Goal: Task Accomplishment & Management: Manage account settings

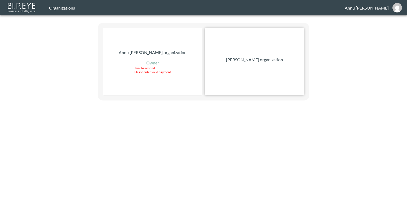
click at [265, 60] on p "Nadia Senft organization" at bounding box center [254, 59] width 57 height 6
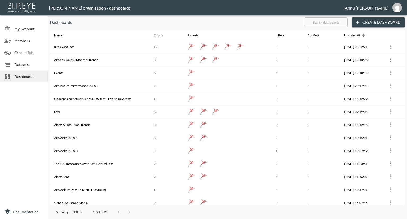
click at [35, 62] on span "Datasets" at bounding box center [28, 65] width 29 height 6
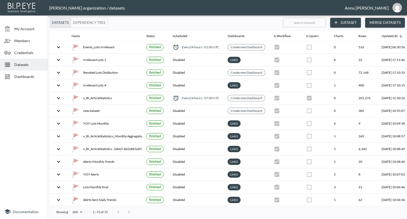
click at [37, 72] on div "Dashboards" at bounding box center [24, 76] width 48 height 12
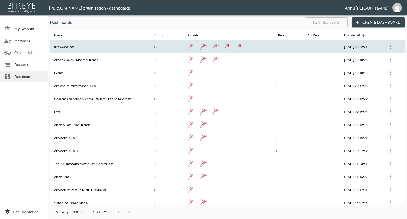
click at [74, 46] on th "Irrelevant Lots" at bounding box center [100, 46] width 100 height 13
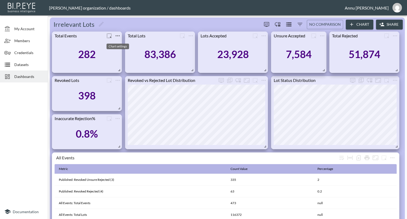
click at [119, 35] on icon "more" at bounding box center [117, 36] width 6 height 6
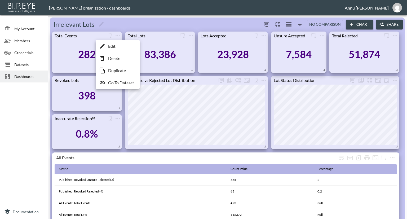
click at [120, 81] on p "Go To Dataset" at bounding box center [121, 82] width 26 height 6
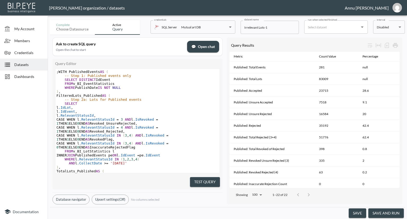
click at [384, 212] on button "save and run" at bounding box center [385, 213] width 35 height 10
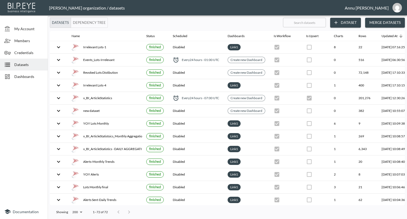
click at [36, 75] on span "Dashboards" at bounding box center [28, 77] width 29 height 6
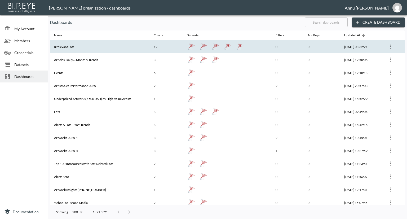
click at [72, 50] on th "Irrelevant Lots" at bounding box center [100, 46] width 100 height 13
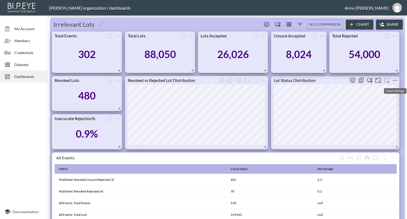
click at [393, 81] on icon "more" at bounding box center [395, 80] width 6 height 6
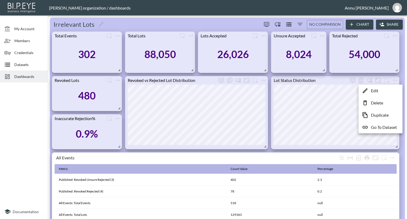
click at [380, 126] on p "Go To Dataset" at bounding box center [384, 127] width 26 height 6
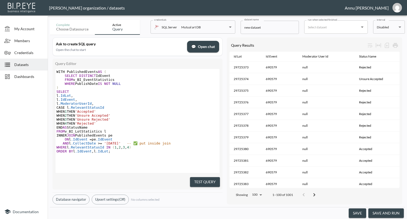
click at [381, 210] on button "save and run" at bounding box center [385, 213] width 35 height 10
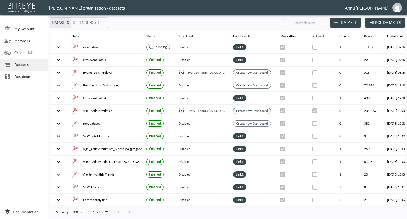
click at [18, 78] on span "Dashboards" at bounding box center [28, 77] width 29 height 6
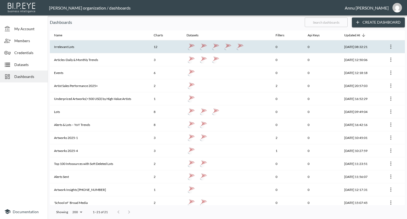
click at [81, 47] on th "Irrelevant Lots" at bounding box center [100, 46] width 100 height 13
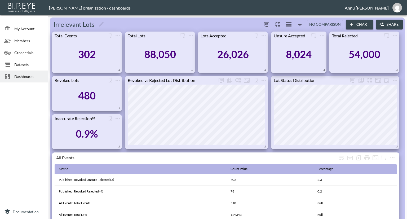
scroll to position [53, 0]
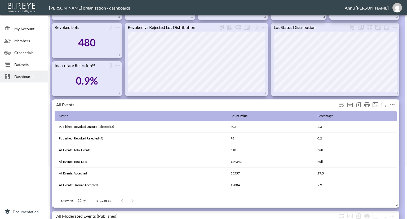
click at [393, 104] on icon "more" at bounding box center [392, 104] width 6 height 6
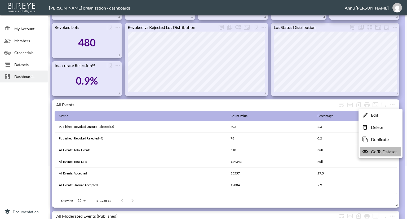
click at [383, 151] on p "Go To Dataset" at bounding box center [384, 151] width 26 height 6
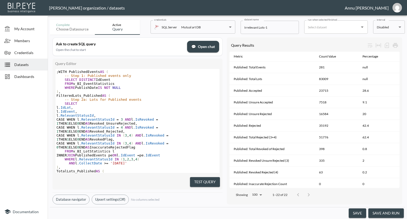
click at [382, 211] on button "save and run" at bounding box center [385, 213] width 35 height 10
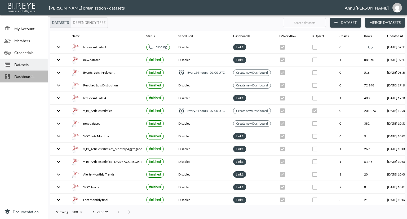
click at [36, 75] on span "Dashboards" at bounding box center [28, 77] width 29 height 6
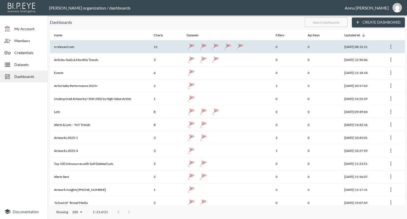
click at [110, 50] on th "Irrelevant Lots" at bounding box center [100, 46] width 100 height 13
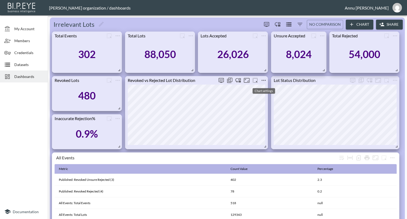
click at [265, 81] on icon "more" at bounding box center [263, 80] width 6 height 6
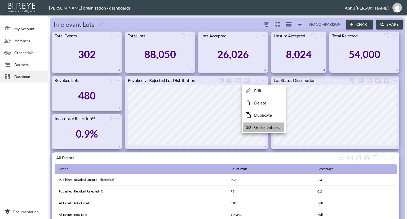
click at [260, 125] on p "Go To Dataset" at bounding box center [267, 127] width 26 height 6
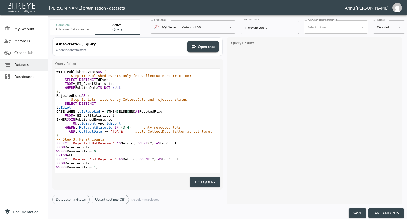
click at [382, 213] on button "save and run" at bounding box center [385, 213] width 35 height 10
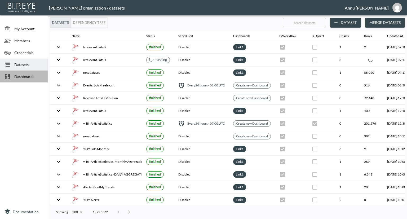
click at [38, 72] on div "Dashboards" at bounding box center [24, 76] width 48 height 12
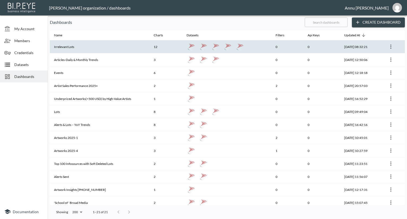
click at [78, 49] on th "Irrelevant Lots" at bounding box center [100, 46] width 100 height 13
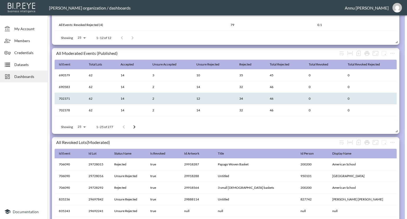
scroll to position [185, 0]
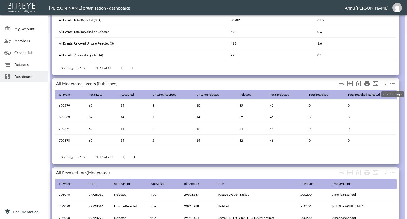
click at [394, 82] on icon "more" at bounding box center [392, 83] width 6 height 6
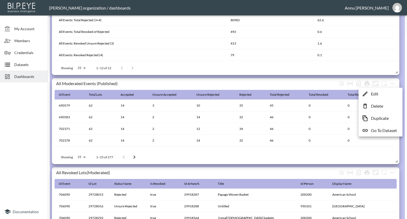
click at [382, 131] on p "Go To Dataset" at bounding box center [384, 130] width 26 height 6
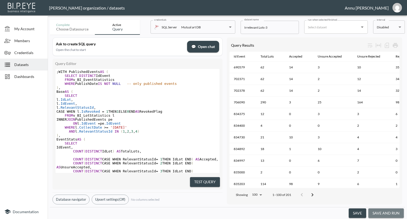
click at [380, 211] on button "save and run" at bounding box center [385, 213] width 35 height 10
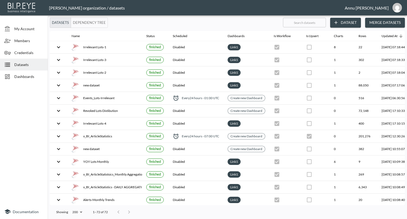
click at [20, 81] on div "Dashboards" at bounding box center [24, 76] width 48 height 12
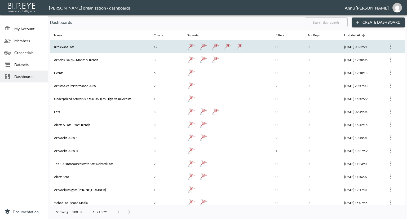
click at [100, 46] on th "Irrelevant Lots" at bounding box center [100, 46] width 100 height 13
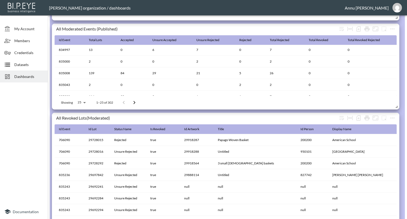
scroll to position [291, 0]
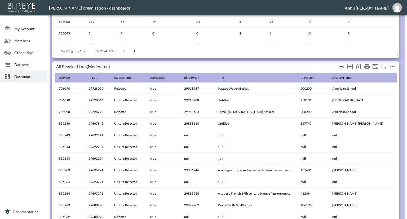
click at [393, 66] on icon "more" at bounding box center [392, 66] width 6 height 6
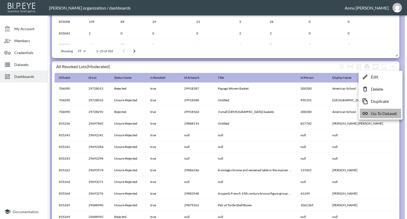
click at [385, 114] on p "Go To Dataset" at bounding box center [384, 113] width 26 height 6
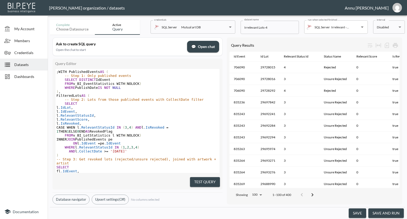
click at [394, 211] on button "save and run" at bounding box center [385, 213] width 35 height 10
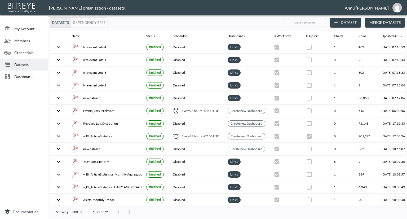
click at [34, 77] on span "Dashboards" at bounding box center [28, 77] width 29 height 6
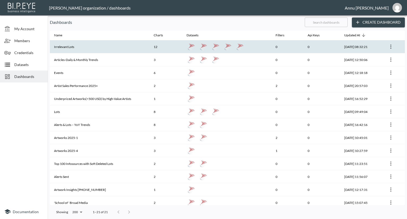
click at [95, 49] on th "Irrelevant Lots" at bounding box center [100, 46] width 100 height 13
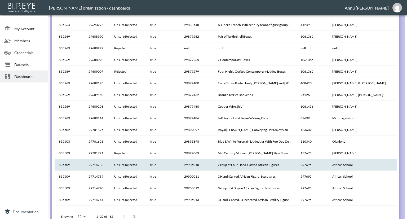
scroll to position [468, 0]
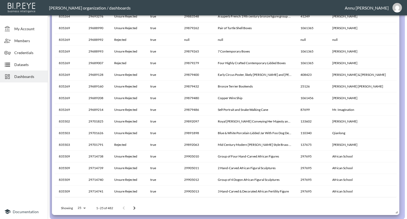
click at [132, 208] on icon "Go to next page" at bounding box center [134, 208] width 6 height 6
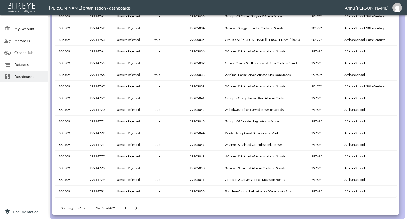
click at [136, 206] on icon "Go to next page" at bounding box center [136, 208] width 6 height 6
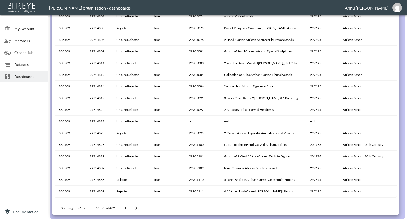
click at [133, 210] on icon "Go to next page" at bounding box center [136, 208] width 6 height 6
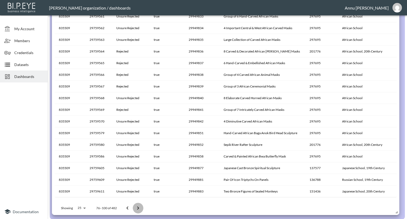
click at [138, 205] on icon "Go to next page" at bounding box center [138, 208] width 6 height 6
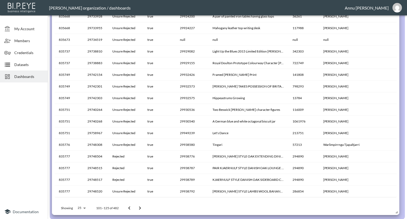
click at [140, 208] on icon "Go to next page" at bounding box center [140, 207] width 2 height 3
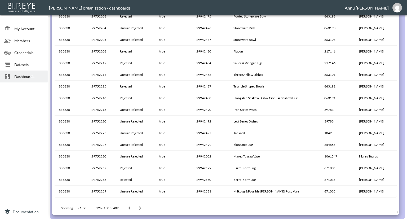
click at [138, 209] on icon "Go to next page" at bounding box center [140, 208] width 6 height 6
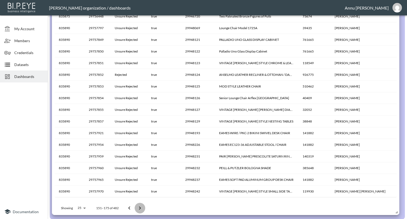
click at [140, 206] on icon "Go to next page" at bounding box center [140, 208] width 6 height 6
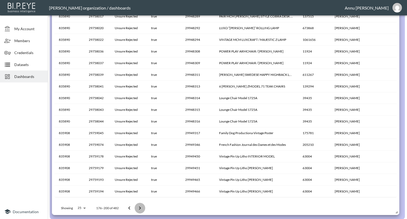
click at [142, 209] on icon "Go to next page" at bounding box center [140, 208] width 6 height 6
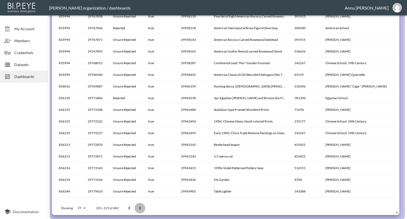
click at [139, 206] on icon "Go to next page" at bounding box center [140, 207] width 2 height 3
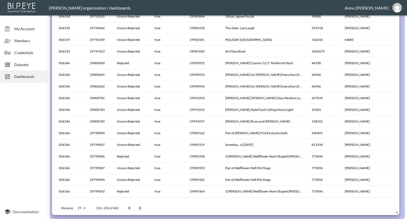
click at [141, 206] on icon "Go to next page" at bounding box center [140, 208] width 6 height 6
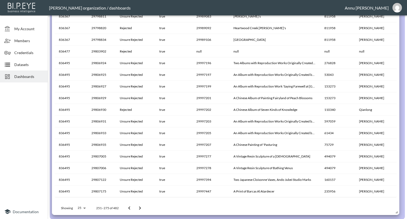
click at [143, 206] on button "Go to next page" at bounding box center [140, 208] width 11 height 11
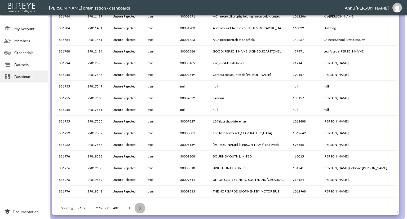
click at [141, 206] on icon "Go to next page" at bounding box center [140, 208] width 6 height 6
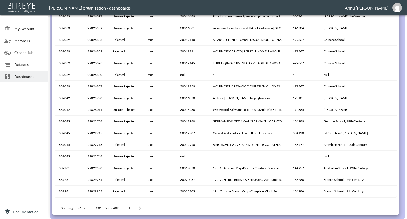
click at [140, 208] on icon "Go to next page" at bounding box center [140, 208] width 6 height 6
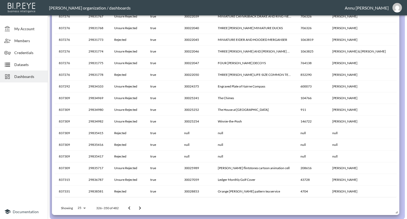
click at [143, 206] on button "Go to next page" at bounding box center [140, 208] width 11 height 11
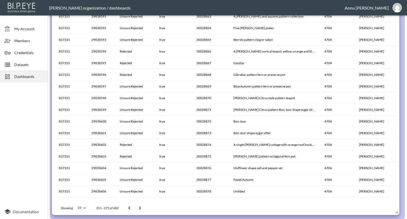
click at [143, 206] on button "Go to next page" at bounding box center [140, 208] width 11 height 11
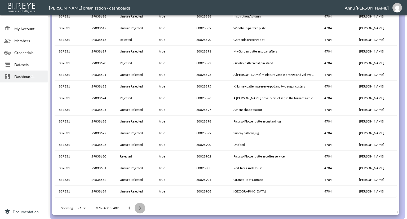
click at [143, 206] on button "Go to next page" at bounding box center [140, 208] width 11 height 11
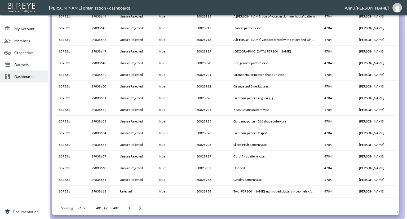
click at [143, 206] on button "Go to next page" at bounding box center [140, 208] width 11 height 11
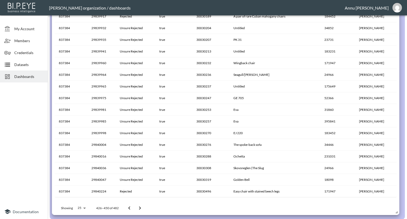
click at [143, 206] on button "Go to next page" at bounding box center [140, 208] width 11 height 11
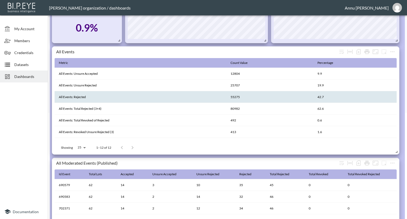
scroll to position [67, 0]
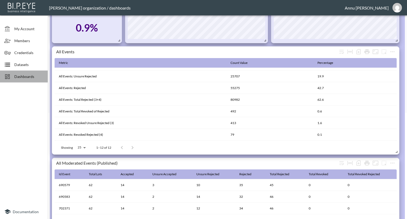
click at [38, 74] on span "Dashboards" at bounding box center [28, 77] width 29 height 6
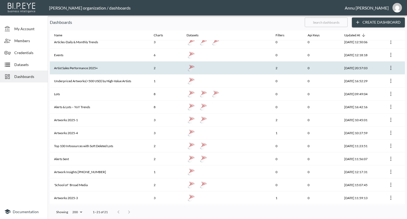
scroll to position [26, 0]
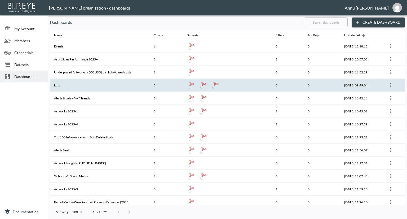
click at [87, 84] on th "Lots" at bounding box center [100, 85] width 100 height 13
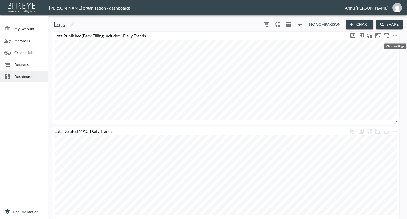
click at [394, 37] on icon "more" at bounding box center [395, 36] width 6 height 6
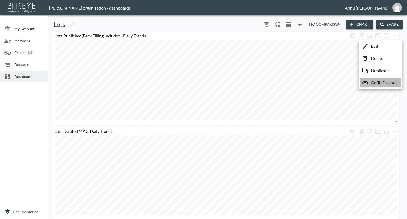
click at [382, 84] on p "Go To Dataset" at bounding box center [384, 82] width 26 height 6
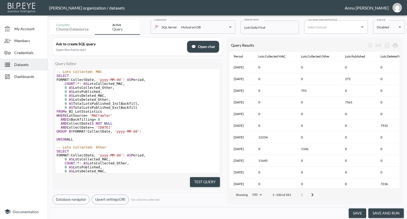
click at [380, 211] on button "save and run" at bounding box center [385, 213] width 35 height 10
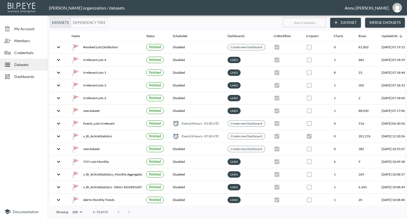
checkbox input "false"
checkbox input "true"
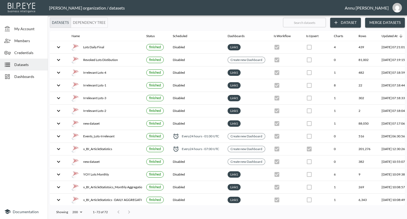
click at [19, 76] on span "Dashboards" at bounding box center [28, 77] width 29 height 6
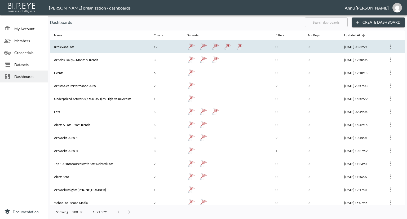
click at [65, 44] on th "Irrelevant Lots" at bounding box center [100, 46] width 100 height 13
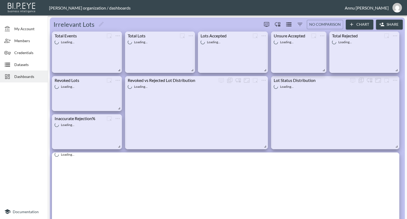
click at [27, 78] on span "Dashboards" at bounding box center [28, 77] width 29 height 6
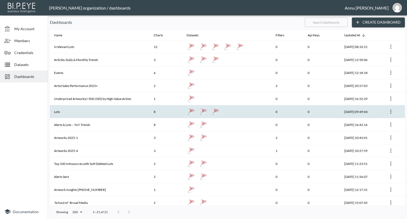
click at [66, 110] on th "Lots" at bounding box center [100, 111] width 100 height 13
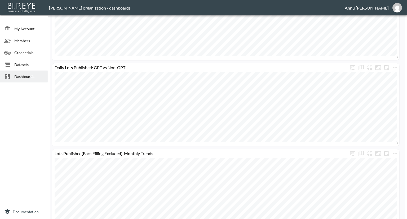
scroll to position [344, 0]
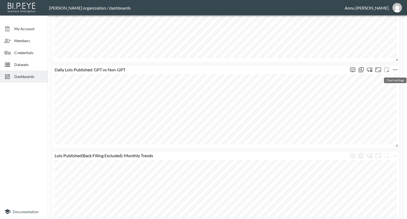
click at [397, 68] on icon "more" at bounding box center [395, 69] width 6 height 6
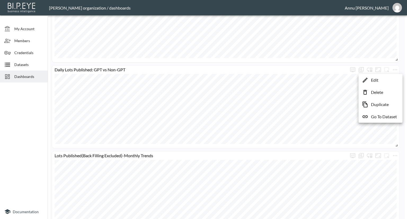
click at [384, 116] on p "Go To Dataset" at bounding box center [384, 116] width 26 height 6
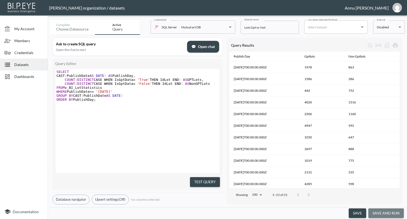
click at [389, 213] on button "save and run" at bounding box center [385, 213] width 35 height 10
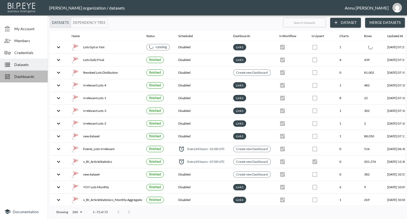
click at [17, 74] on span "Dashboards" at bounding box center [28, 77] width 29 height 6
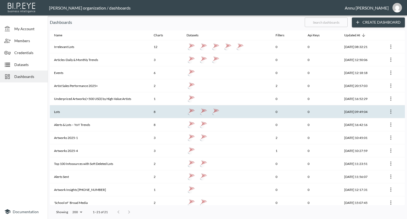
click at [89, 111] on th "Lots" at bounding box center [100, 111] width 100 height 13
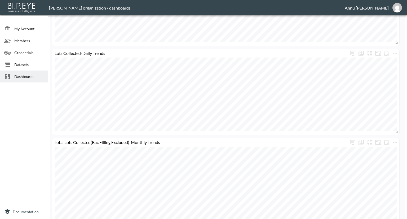
scroll to position [551, 0]
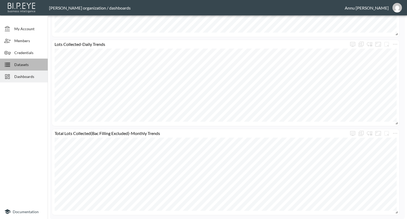
click at [35, 66] on span "Datasets" at bounding box center [28, 65] width 29 height 6
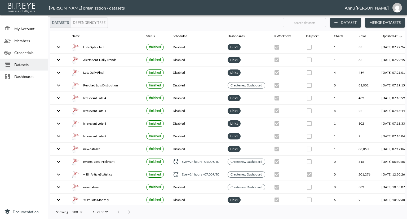
click at [41, 79] on span "Dashboards" at bounding box center [28, 77] width 29 height 6
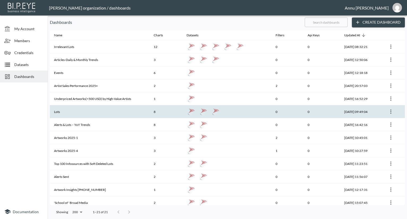
click at [68, 109] on th "Lots" at bounding box center [100, 111] width 100 height 13
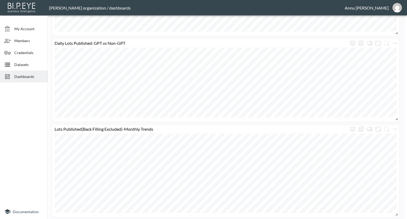
scroll to position [371, 0]
click at [33, 73] on div "Dashboards" at bounding box center [24, 76] width 48 height 12
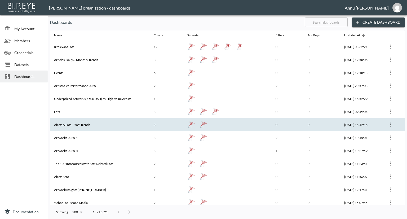
scroll to position [79, 0]
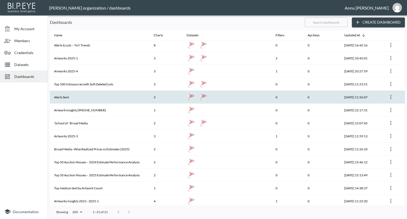
click at [84, 93] on th "Alerts Sent" at bounding box center [100, 97] width 100 height 13
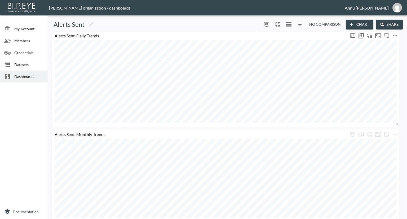
click at [396, 35] on icon "more" at bounding box center [395, 35] width 4 height 1
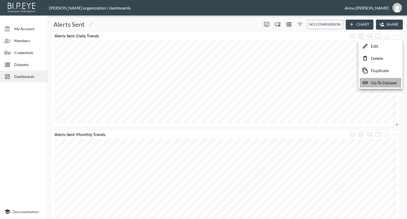
click at [384, 84] on p "Go To Dataset" at bounding box center [384, 82] width 26 height 6
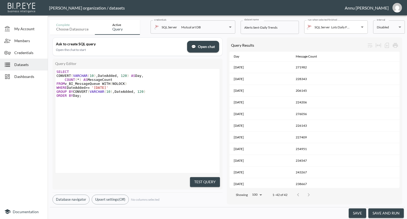
click at [380, 212] on button "save and run" at bounding box center [385, 213] width 35 height 10
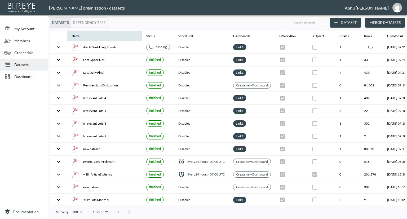
checkbox input "false"
checkbox input "true"
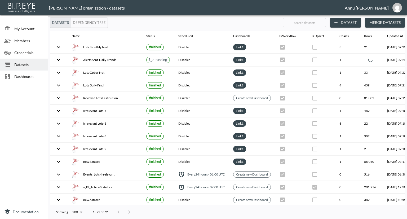
click at [22, 78] on span "Dashboards" at bounding box center [28, 77] width 29 height 6
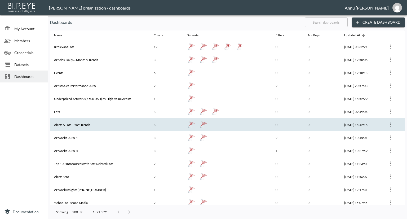
scroll to position [53, 0]
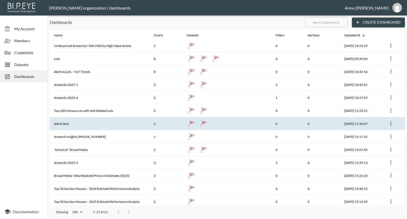
click at [75, 125] on th "Alerts Sent" at bounding box center [100, 123] width 100 height 13
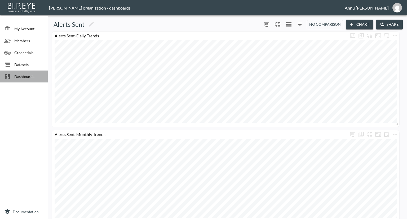
click at [33, 79] on span "Dashboards" at bounding box center [28, 77] width 29 height 6
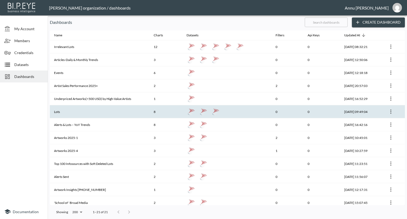
click at [73, 110] on th "Lots" at bounding box center [100, 111] width 100 height 13
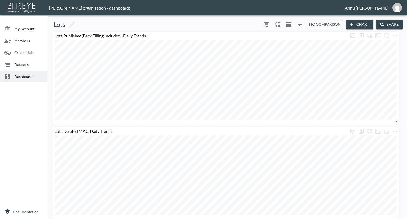
click at [33, 76] on span "Dashboards" at bounding box center [28, 77] width 29 height 6
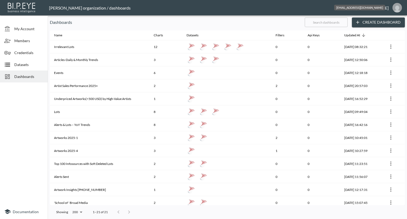
click at [397, 8] on img "annu@mutualart.com" at bounding box center [397, 8] width 10 height 10
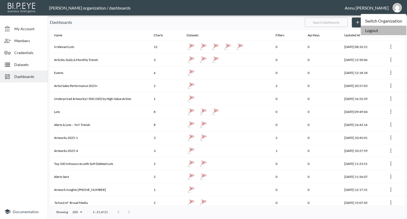
click at [368, 32] on li "Logout" at bounding box center [384, 31] width 46 height 10
